Goal: Information Seeking & Learning: Learn about a topic

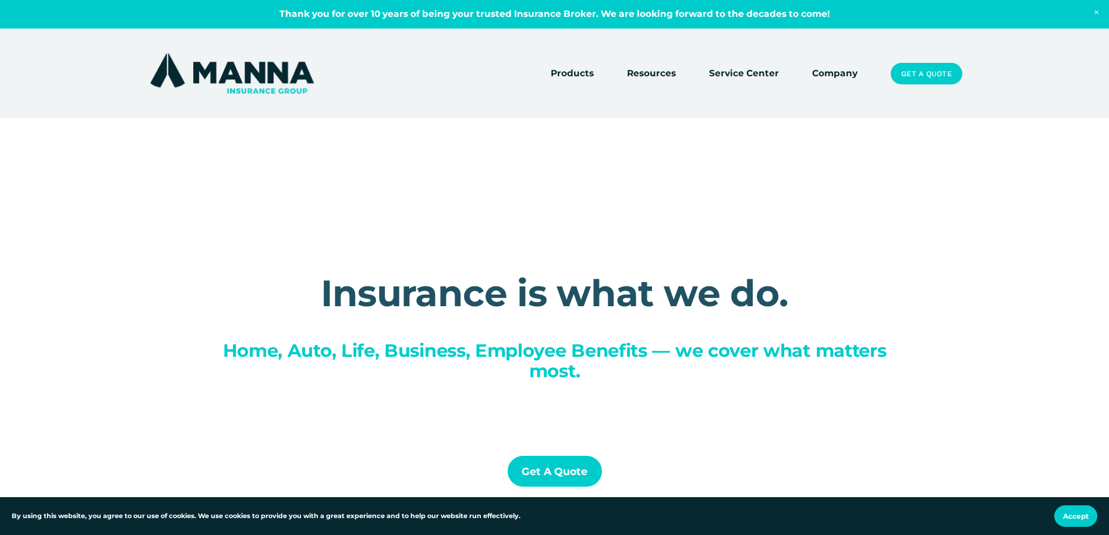
click at [888, 61] on div at bounding box center [554, 334] width 1109 height 668
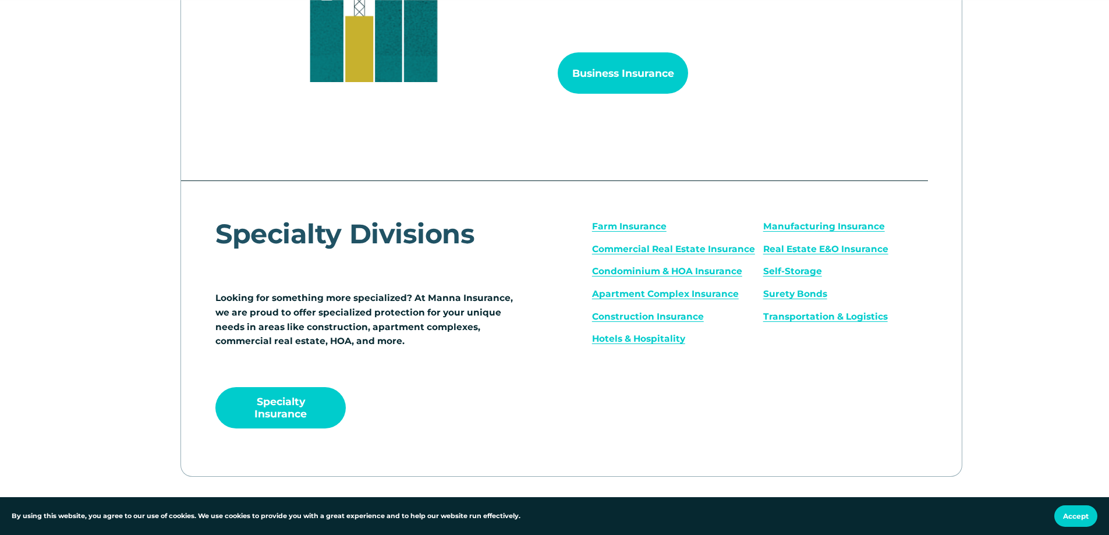
scroll to position [1513, 0]
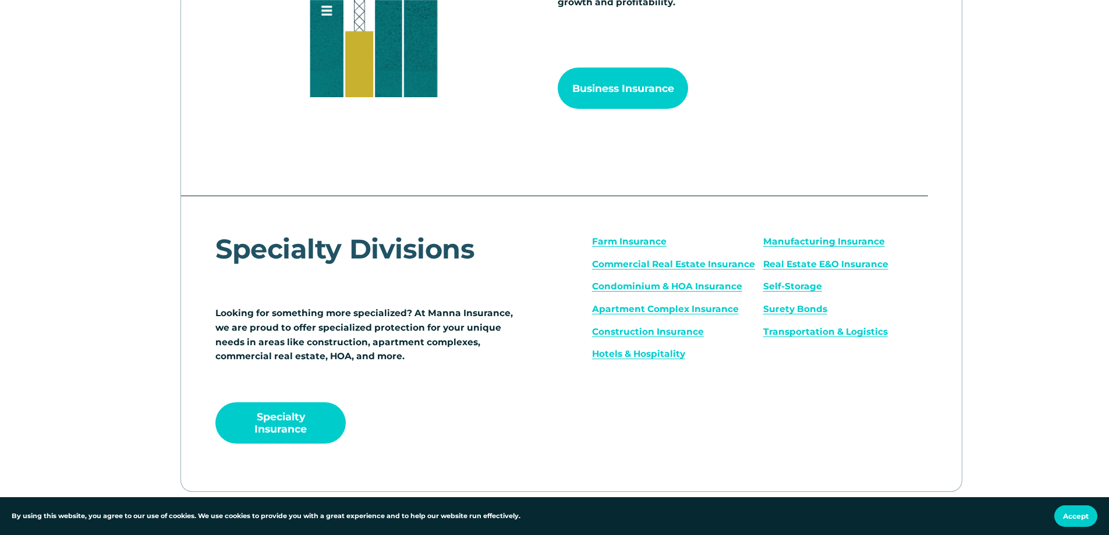
click at [631, 109] on link "Business Insurance" at bounding box center [623, 88] width 130 height 41
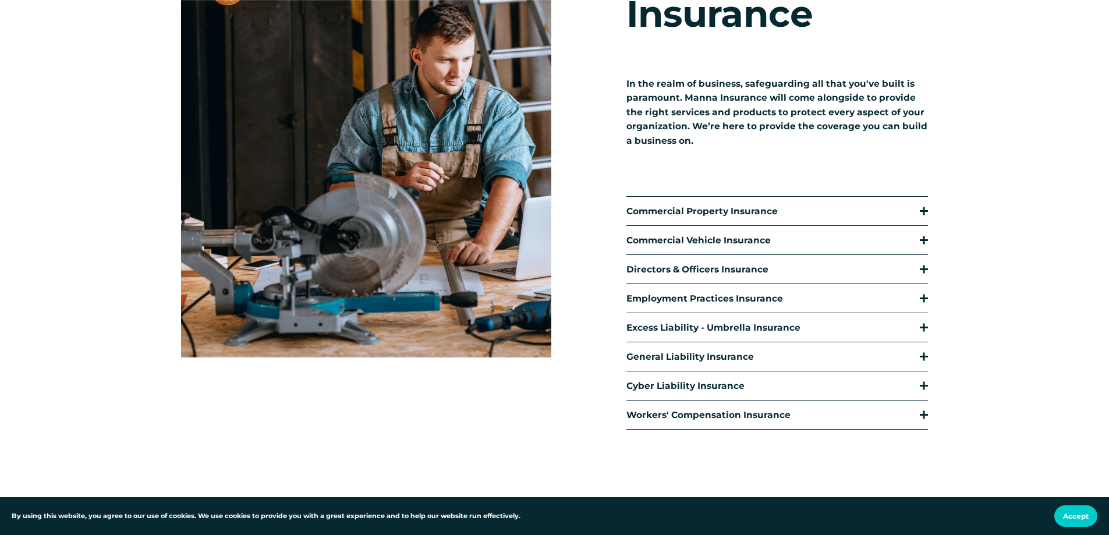
scroll to position [233, 0]
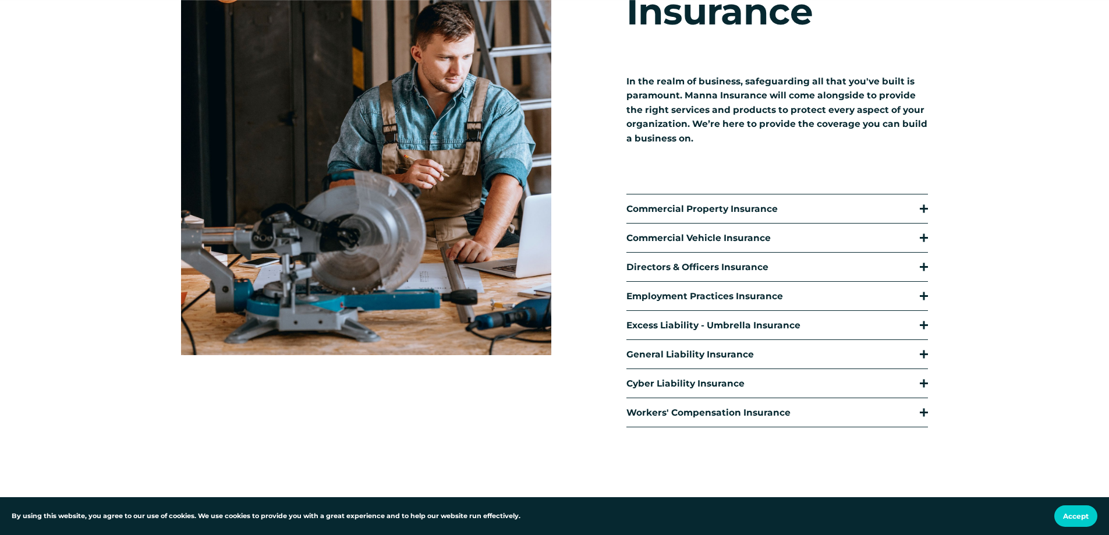
click at [829, 215] on button "Commercial Property Insurance" at bounding box center [776, 208] width 301 height 29
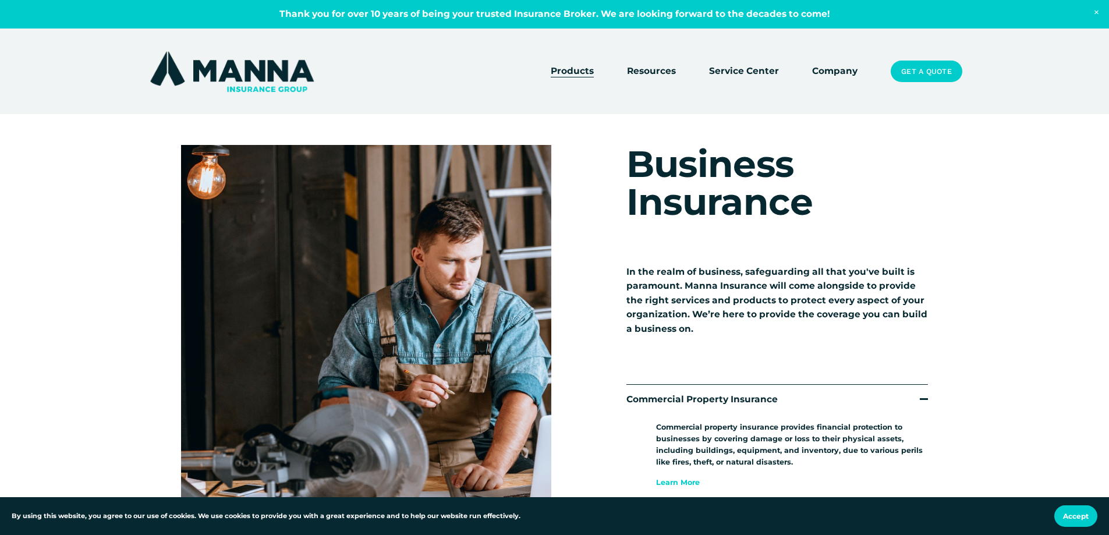
scroll to position [0, 0]
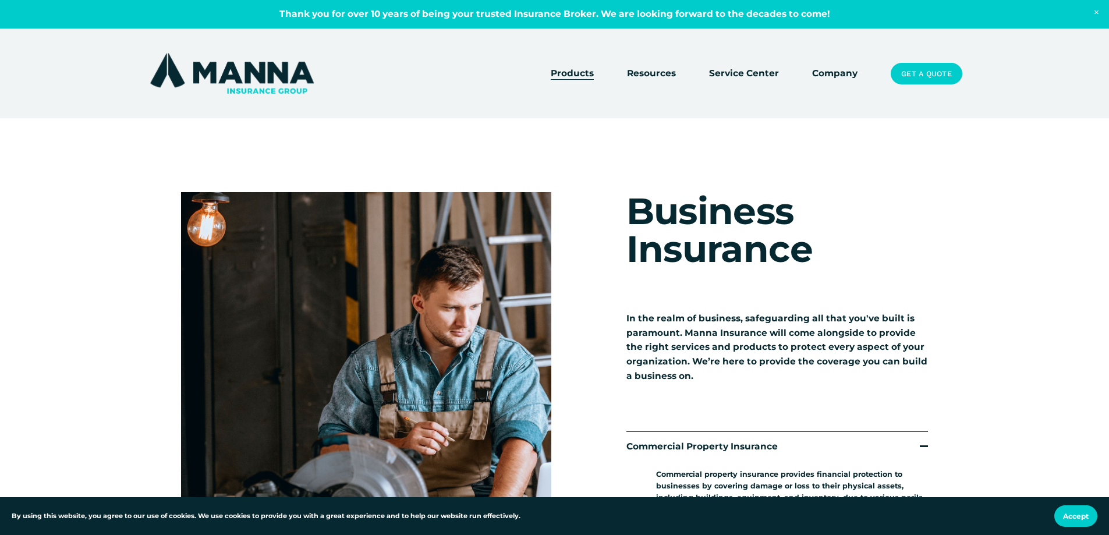
click at [1092, 9] on span "Close Announcement" at bounding box center [1096, 12] width 25 height 25
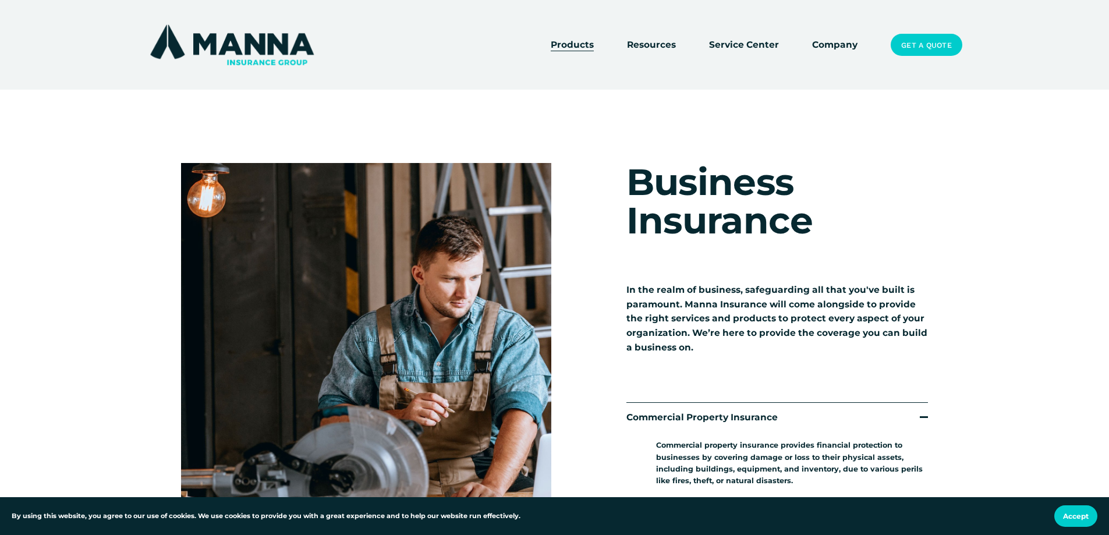
click at [748, 44] on link "Service Center" at bounding box center [744, 45] width 70 height 16
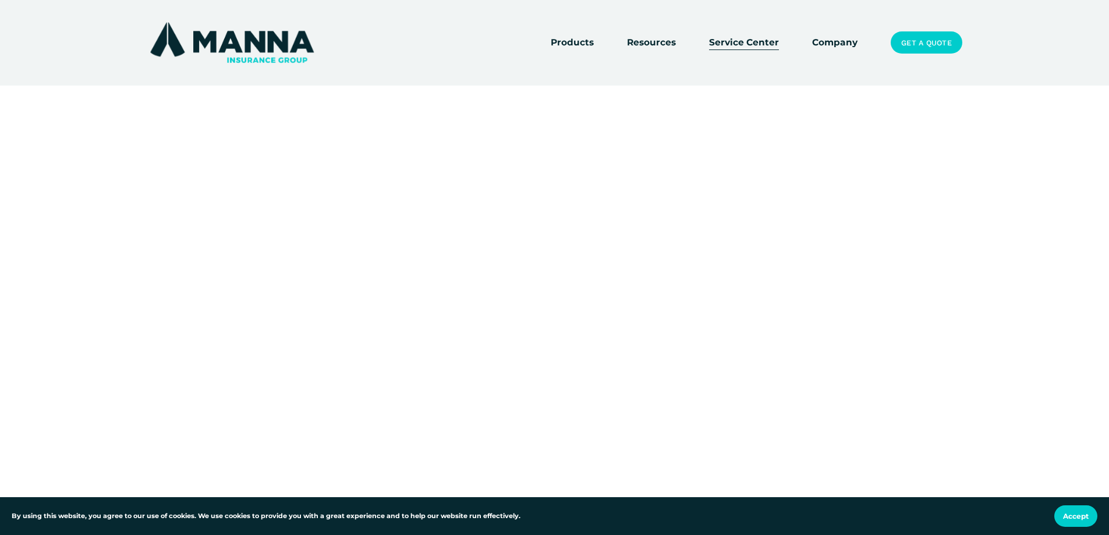
scroll to position [58, 0]
click at [833, 42] on link "Company" at bounding box center [834, 42] width 45 height 16
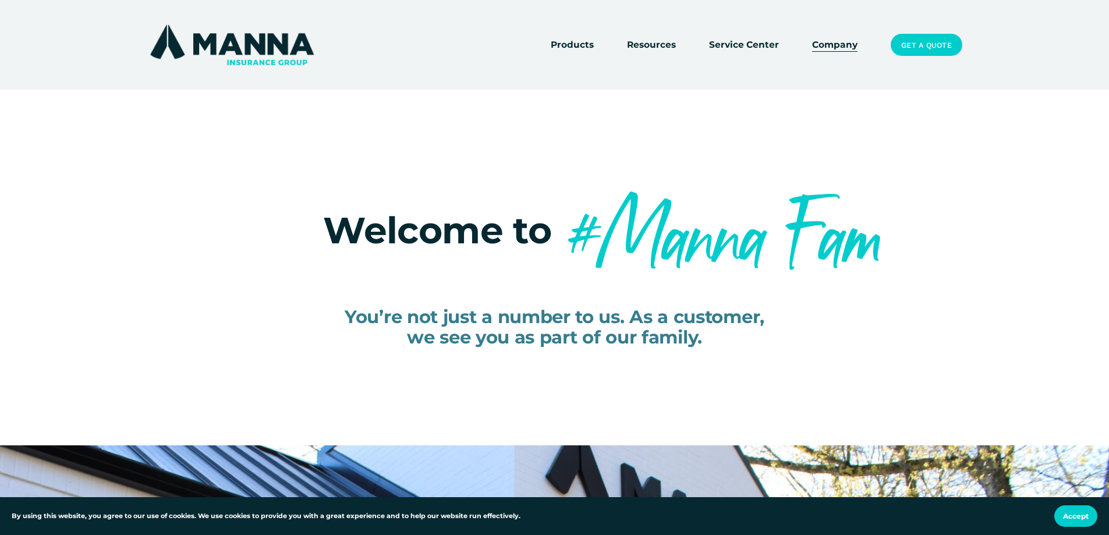
click at [943, 34] on link "Get a Quote" at bounding box center [926, 45] width 71 height 22
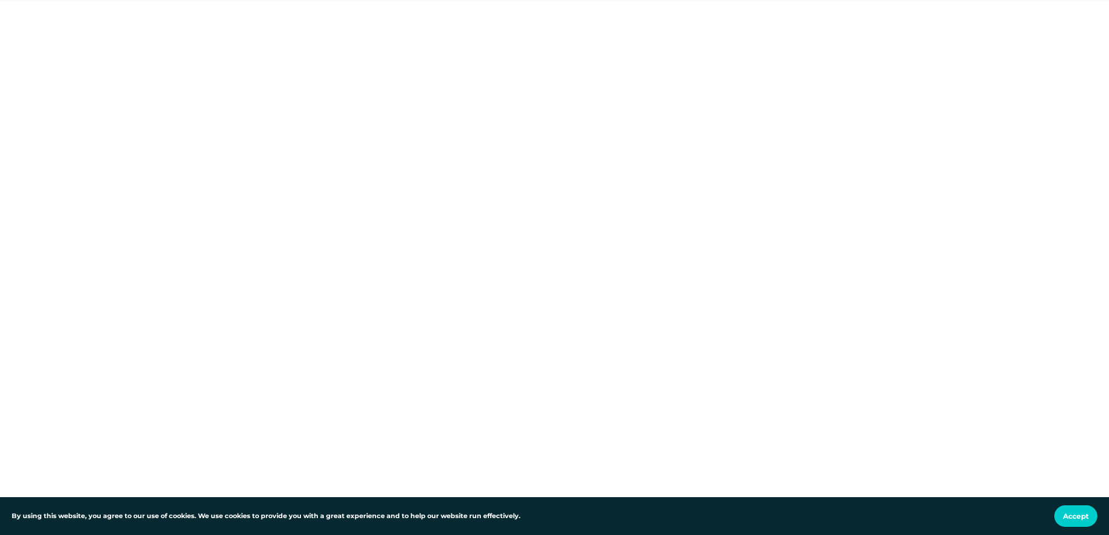
scroll to position [116, 0]
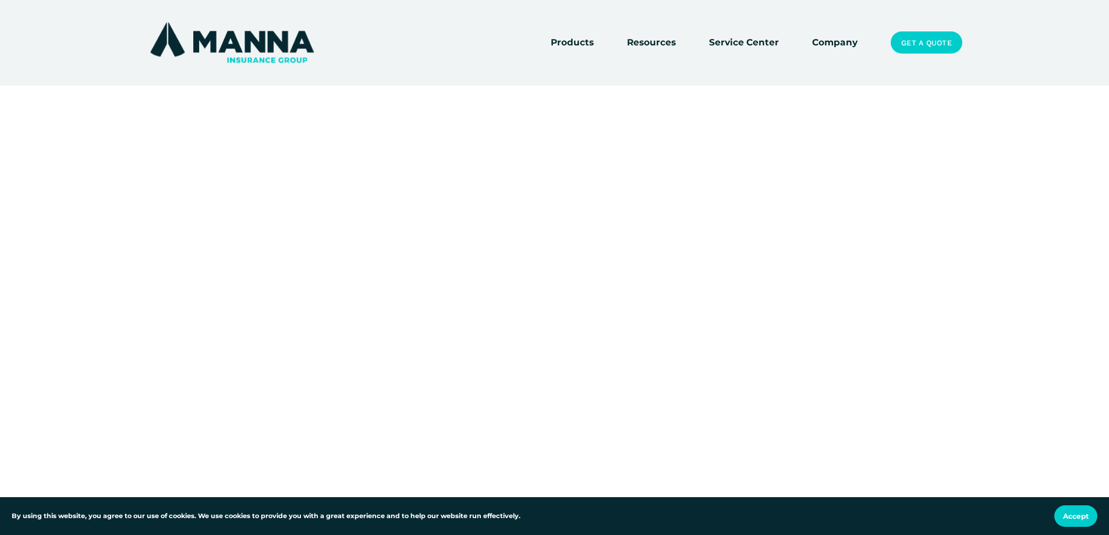
click at [232, 37] on img at bounding box center [231, 42] width 169 height 45
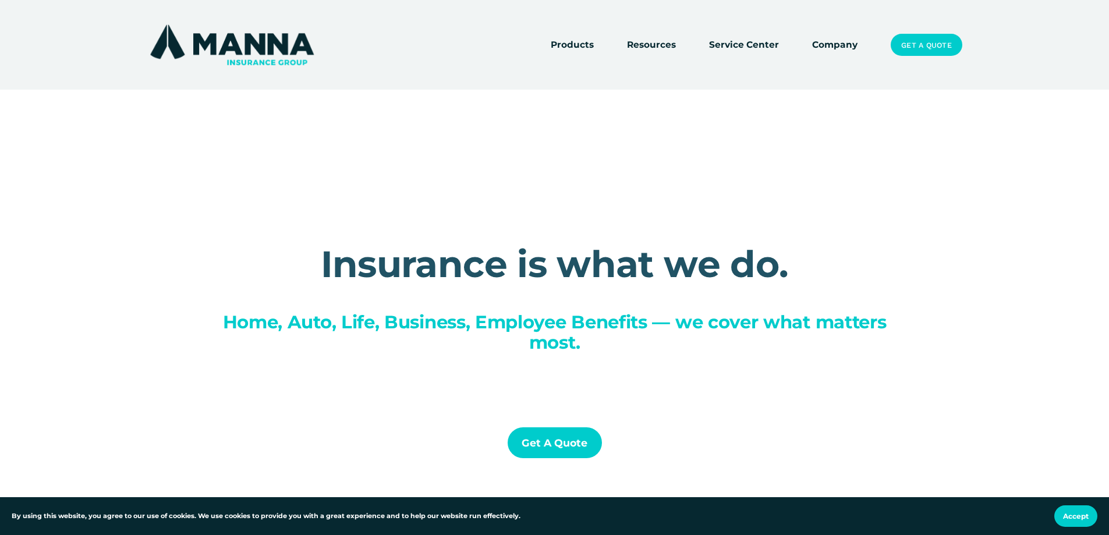
click at [552, 441] on link "Get a Quote" at bounding box center [555, 442] width 94 height 31
click at [743, 45] on link "Service Center" at bounding box center [744, 45] width 70 height 16
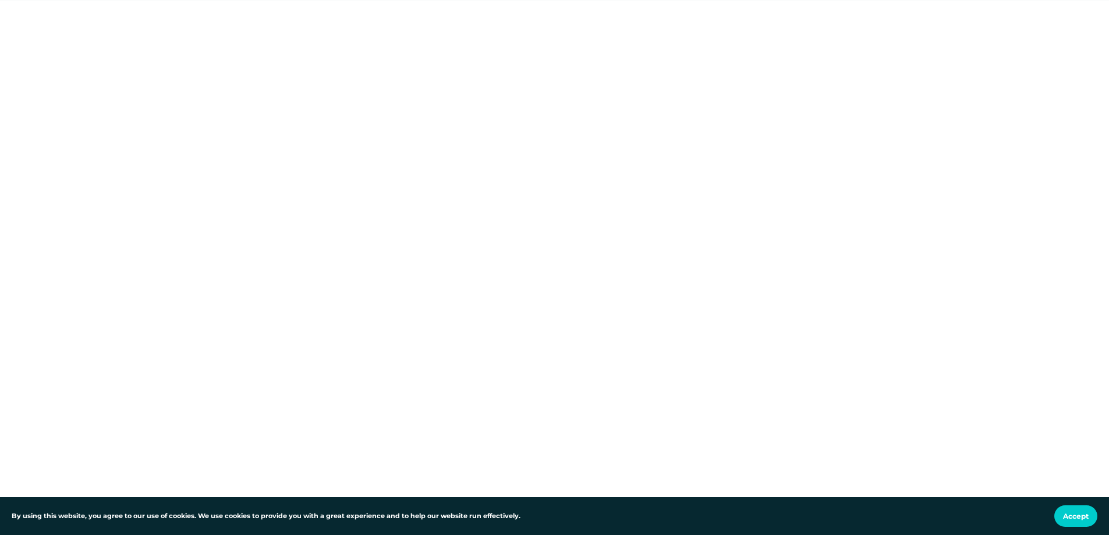
scroll to position [116, 0]
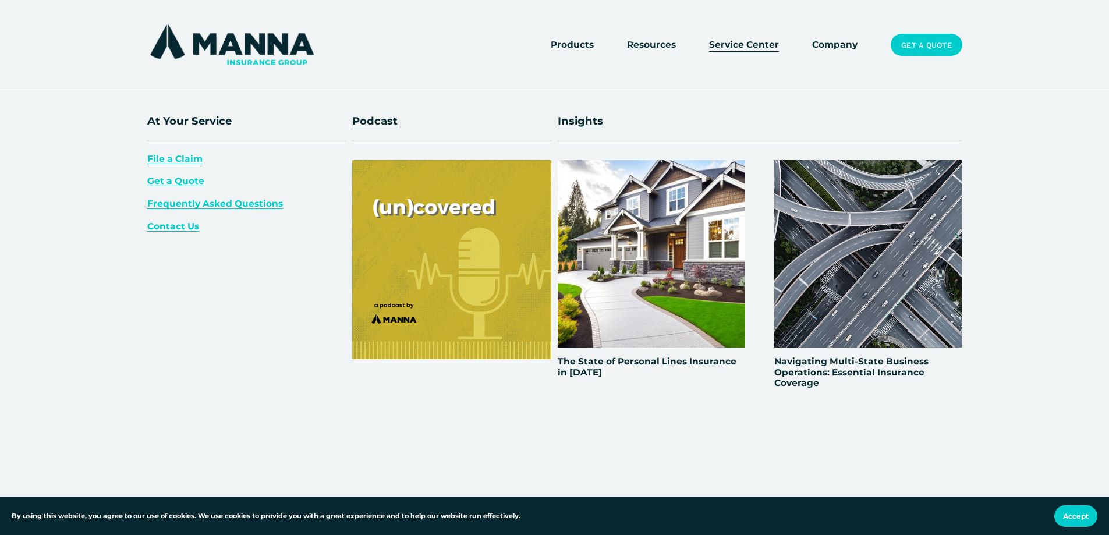
click at [662, 42] on span "Resources" at bounding box center [651, 45] width 49 height 15
click at [652, 44] on span "Resources" at bounding box center [651, 45] width 49 height 15
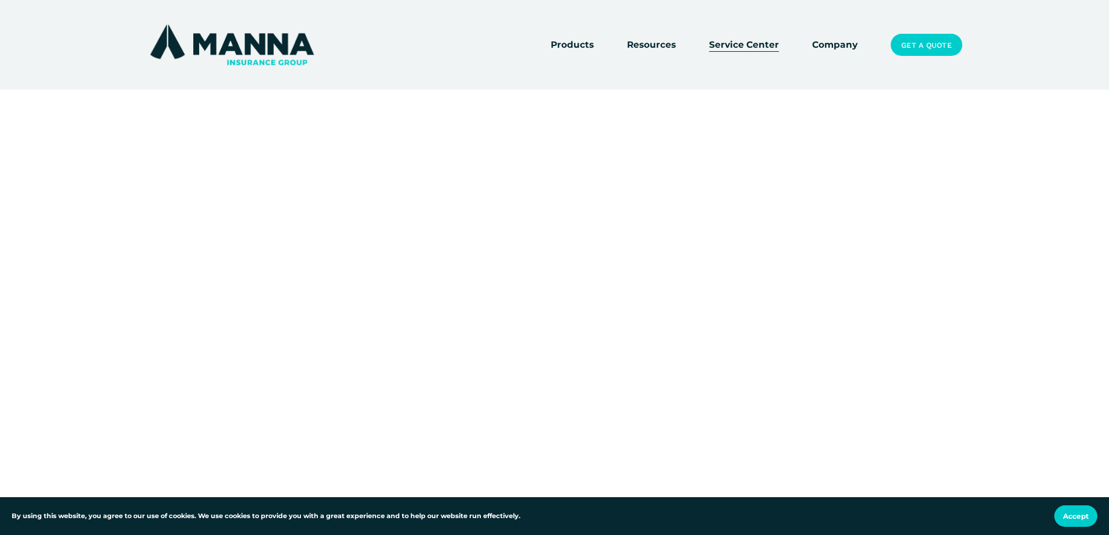
click at [821, 47] on link "Company" at bounding box center [834, 45] width 45 height 16
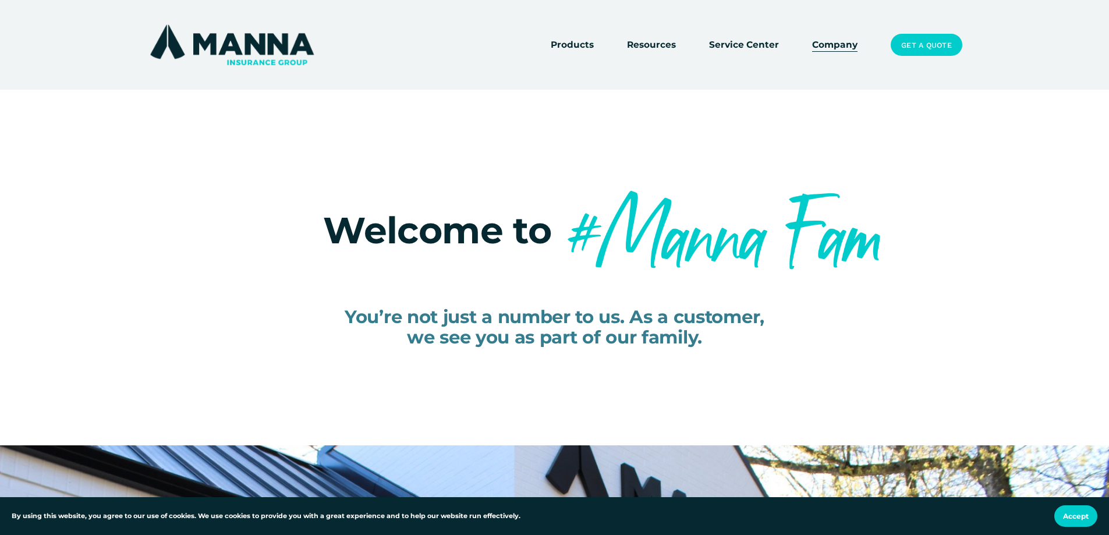
click at [278, 45] on img at bounding box center [231, 44] width 169 height 45
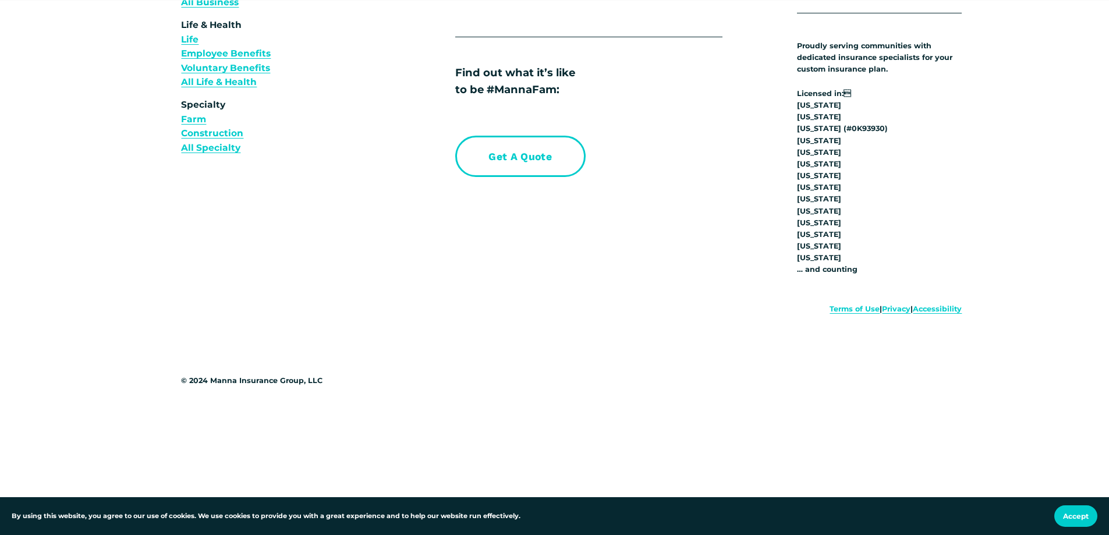
scroll to position [4635, 0]
